Goal: Check status: Check status

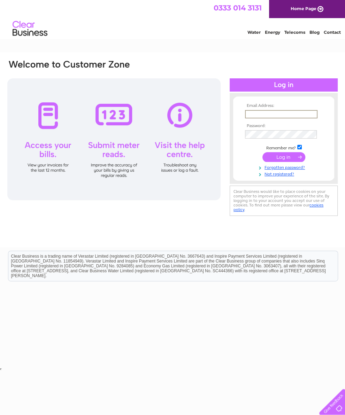
type input "snakshakwishaw@outlook.com"
click at [283, 159] on input "submit" at bounding box center [283, 156] width 43 height 10
click at [274, 160] on input "submit" at bounding box center [283, 156] width 43 height 10
click at [285, 161] on input "submit" at bounding box center [283, 156] width 43 height 10
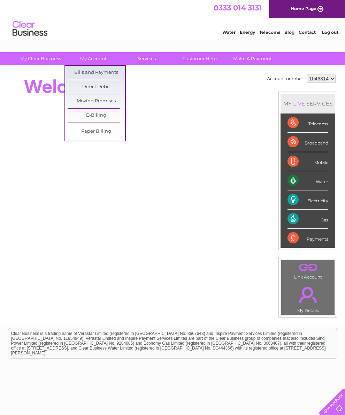
click at [97, 68] on link "Bills and Payments" at bounding box center [96, 73] width 57 height 14
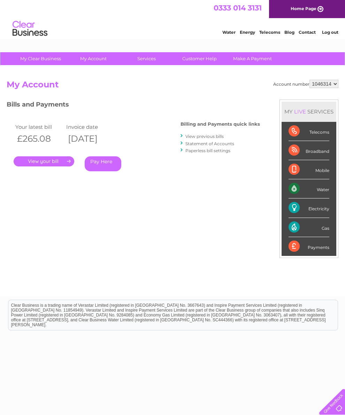
click at [55, 164] on link "." at bounding box center [44, 161] width 61 height 10
